Goal: Information Seeking & Learning: Learn about a topic

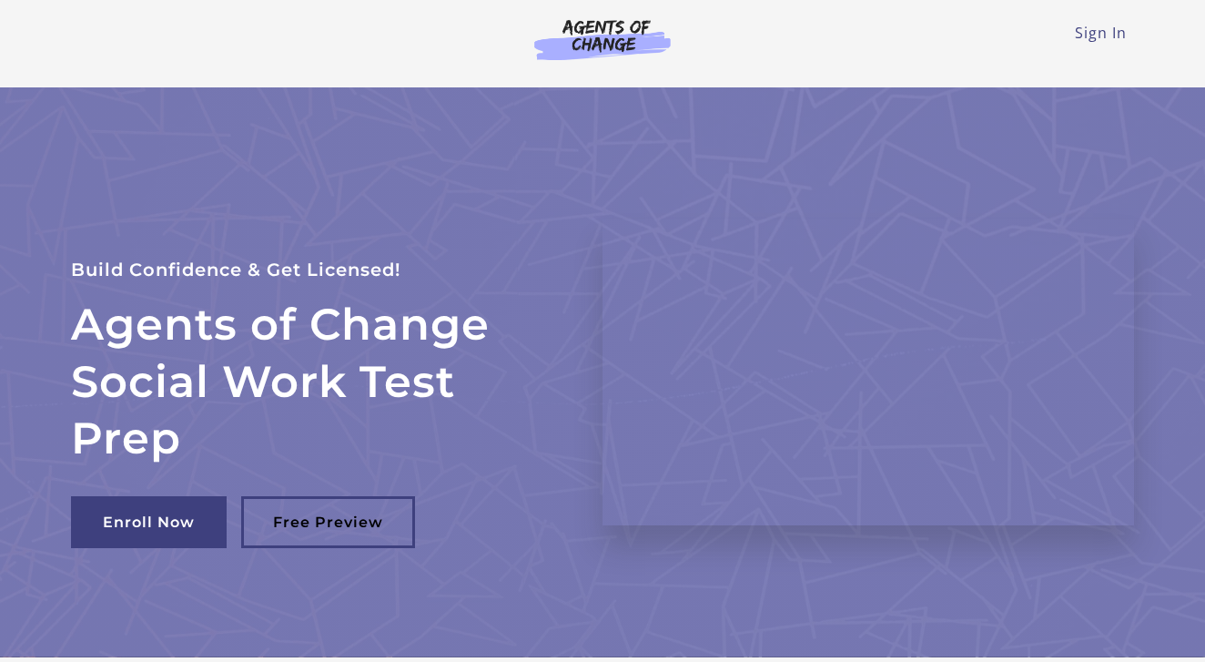
click at [1140, 33] on div "Sign In Toggle menu Menu Sign In" at bounding box center [602, 43] width 1092 height 87
click at [1108, 29] on link "Sign In" at bounding box center [1101, 33] width 52 height 20
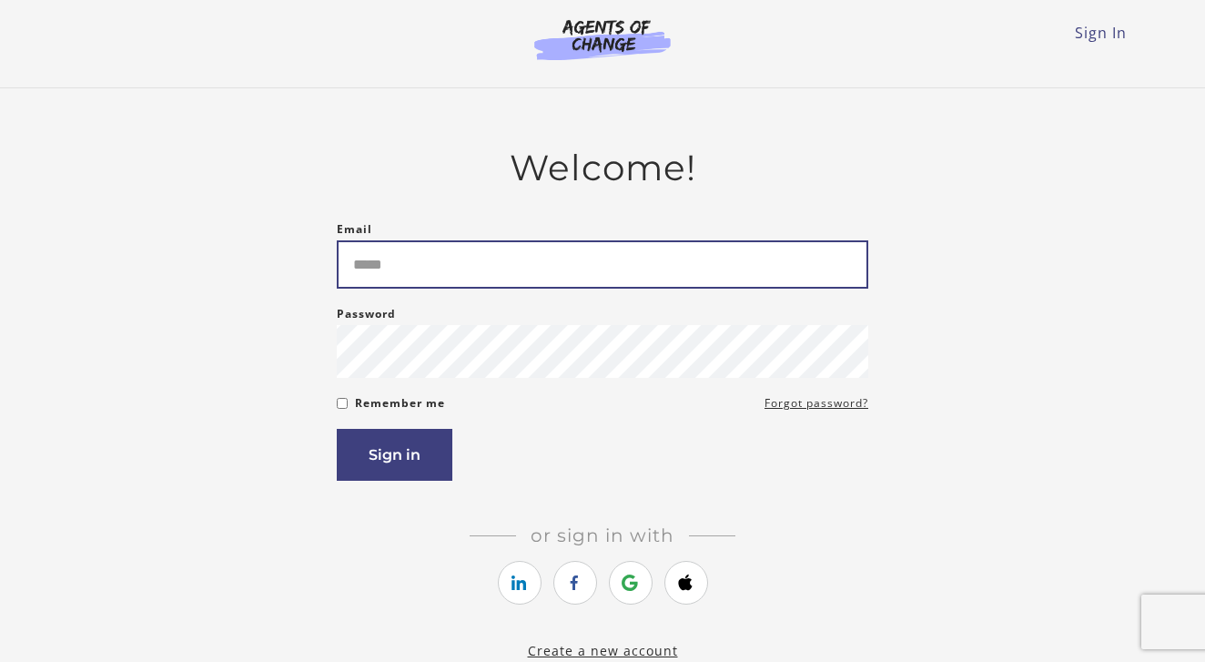
click at [580, 270] on input "Email" at bounding box center [603, 264] width 532 height 48
type input "**********"
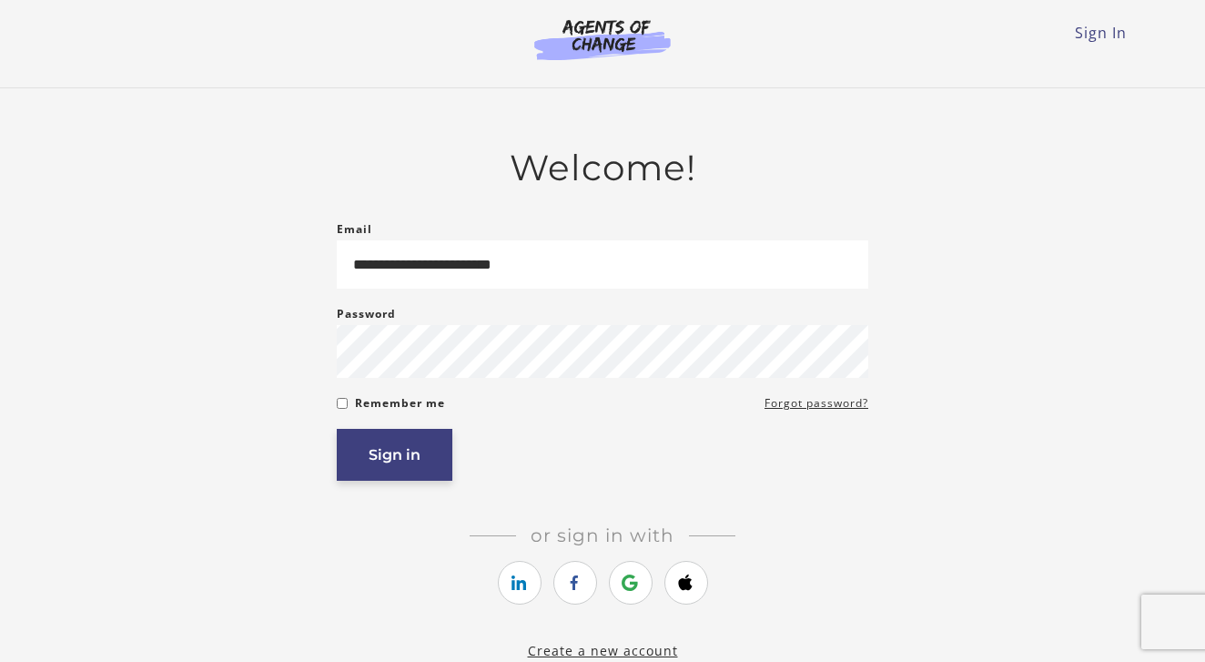
click at [411, 457] on button "Sign in" at bounding box center [395, 455] width 116 height 52
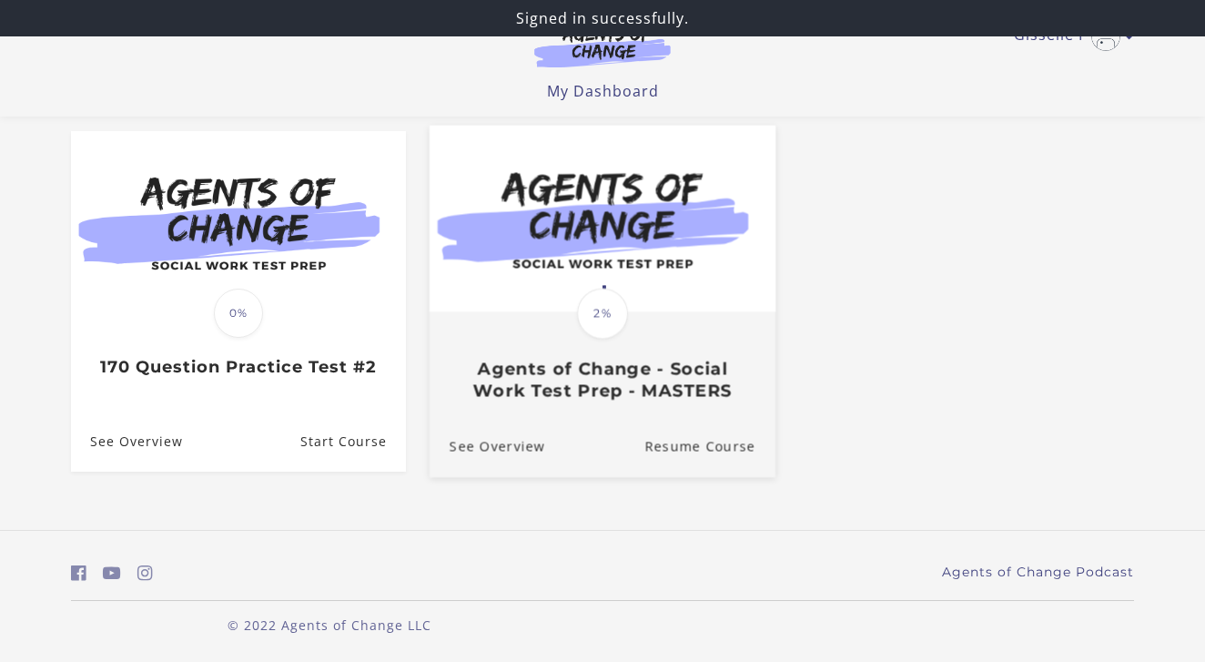
scroll to position [154, 0]
click at [589, 359] on div "Translation missing: en.liquid.partials.dashboard_course_card.progress_descript…" at bounding box center [603, 356] width 346 height 87
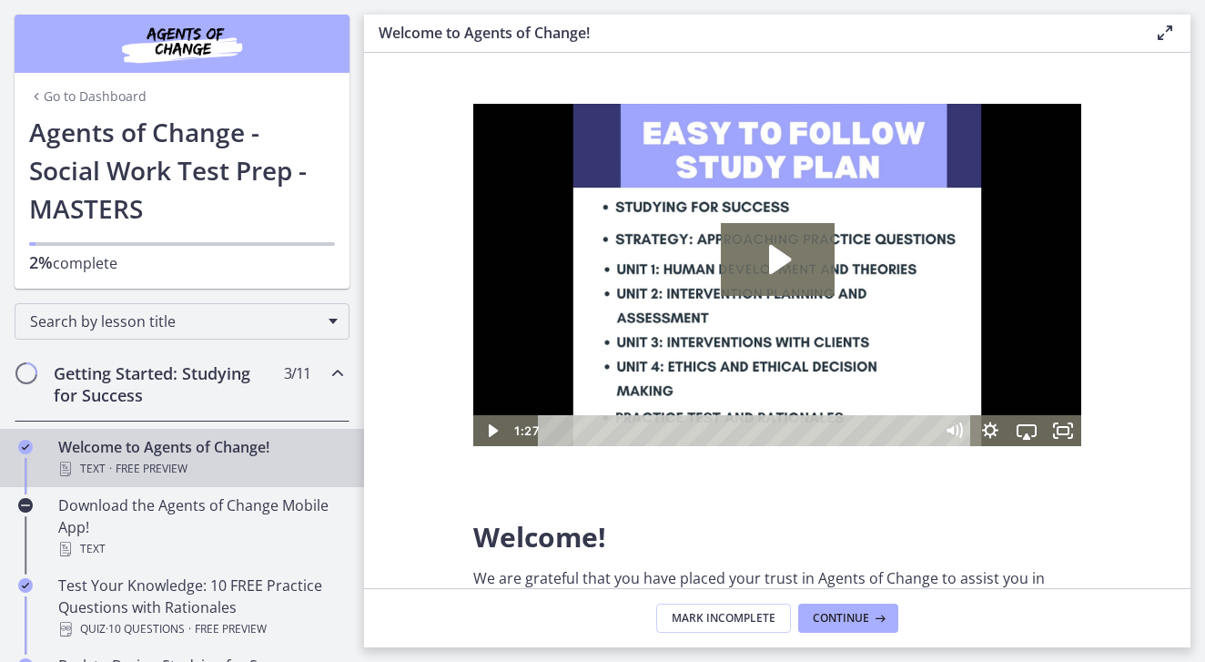
scroll to position [1, 0]
click at [176, 459] on span "Free preview" at bounding box center [152, 469] width 72 height 22
click at [750, 314] on img at bounding box center [777, 274] width 608 height 342
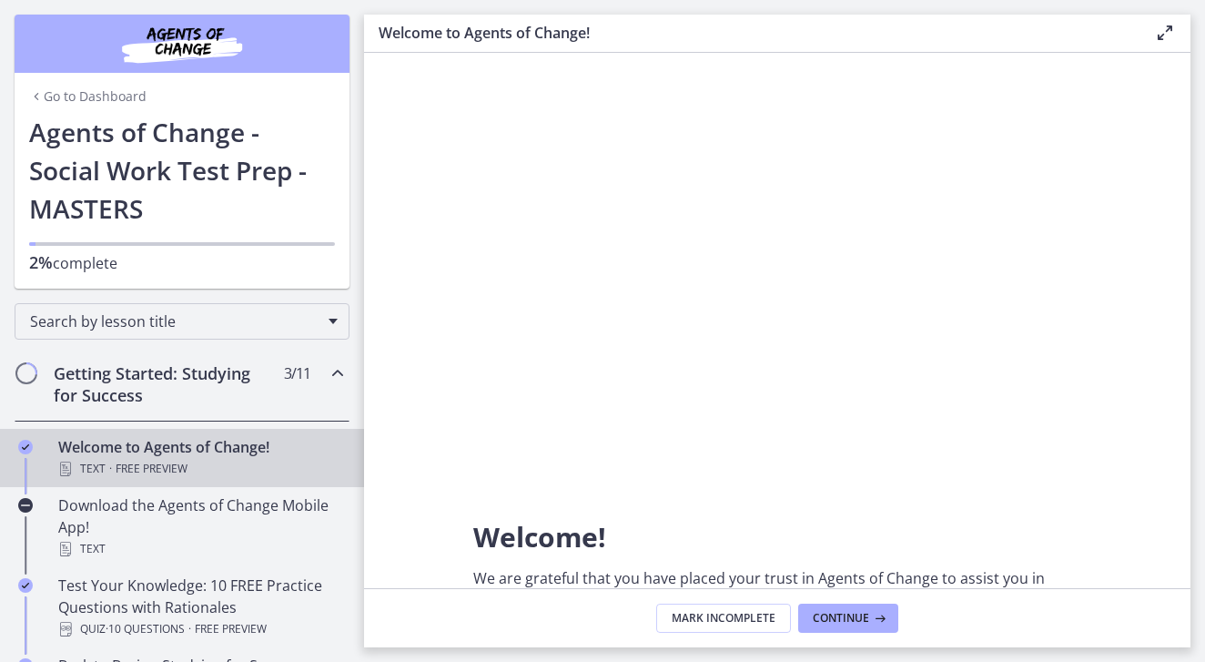
scroll to position [0, 0]
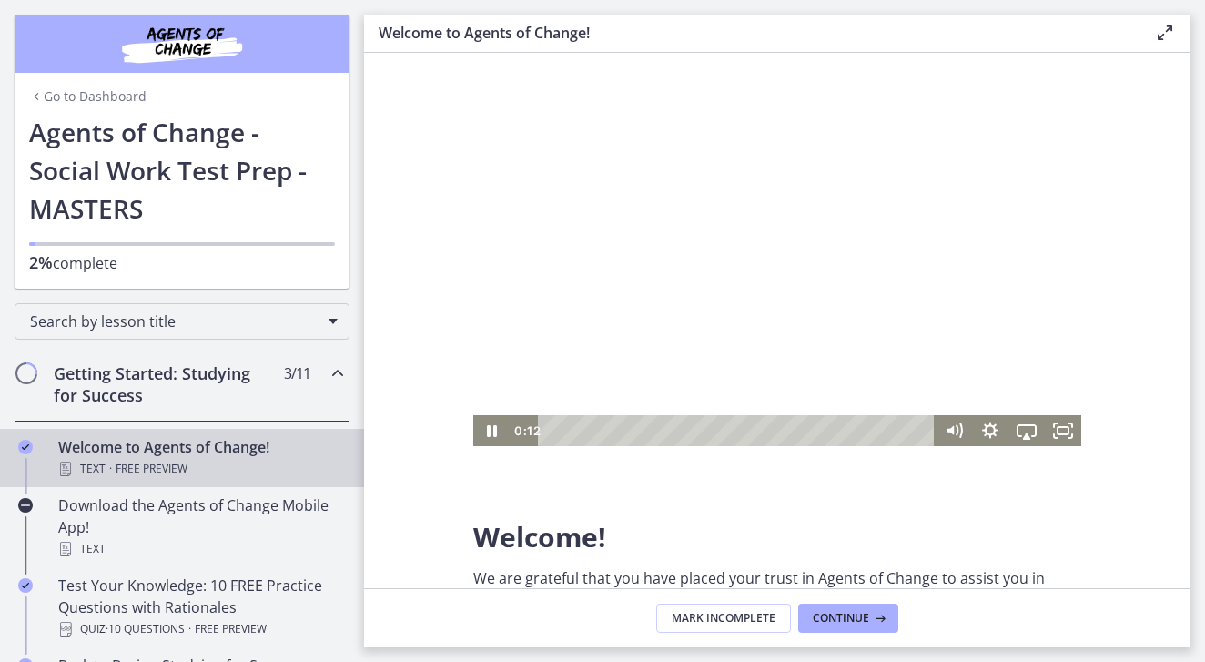
click at [846, 282] on div at bounding box center [777, 275] width 608 height 342
